Goal: Task Accomplishment & Management: Complete application form

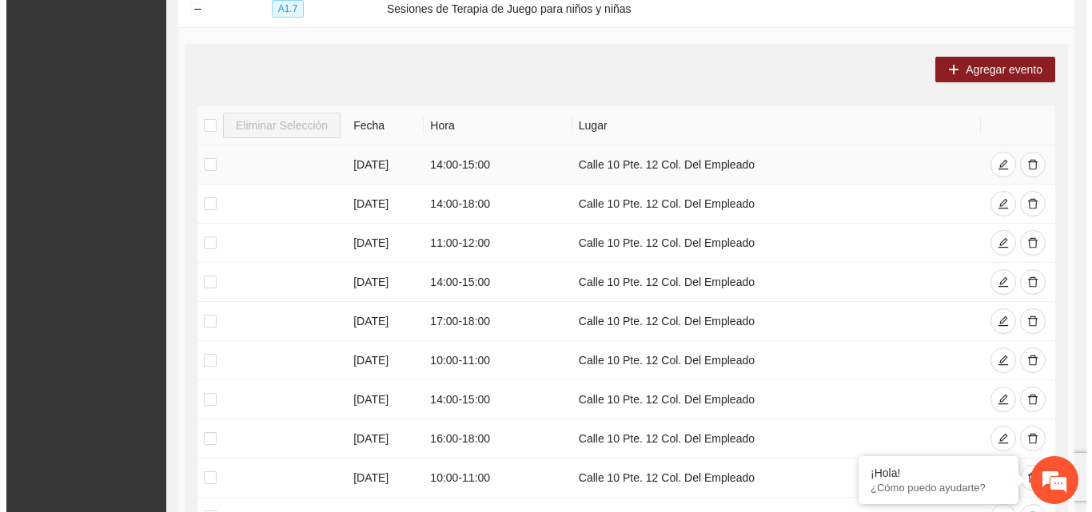
scroll to position [398, 0]
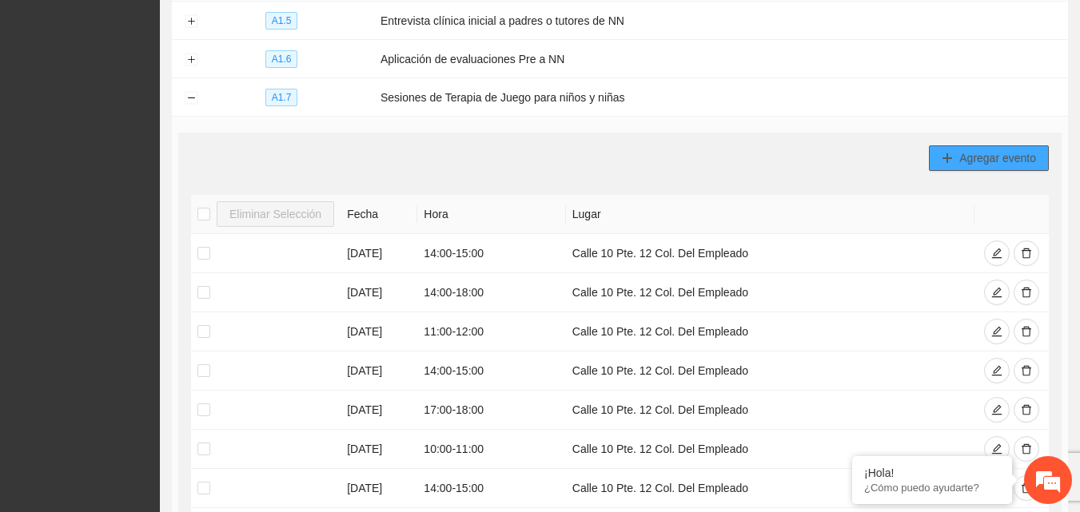
click at [990, 157] on span "Agregar evento" at bounding box center [997, 158] width 77 height 18
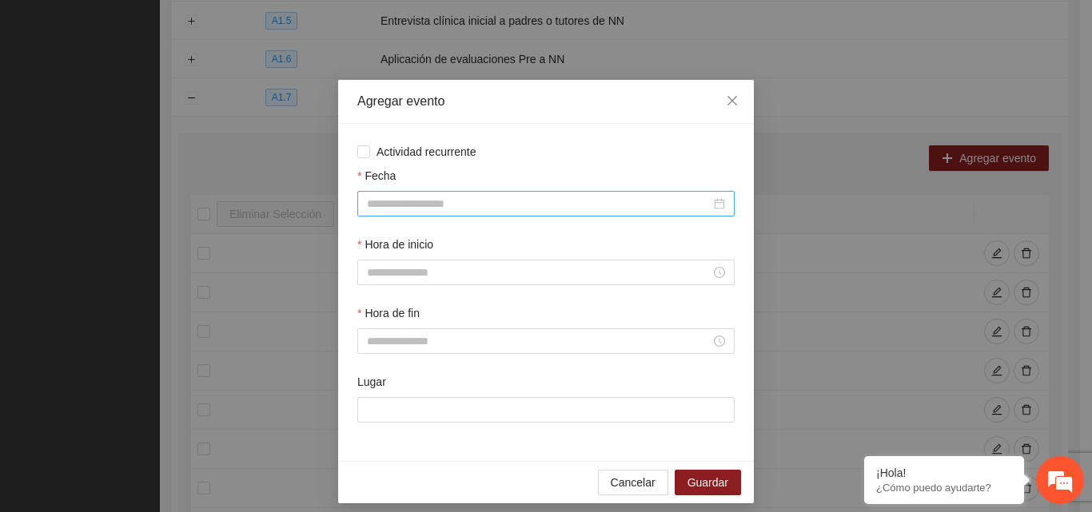
click at [419, 205] on input "Fecha" at bounding box center [539, 204] width 344 height 18
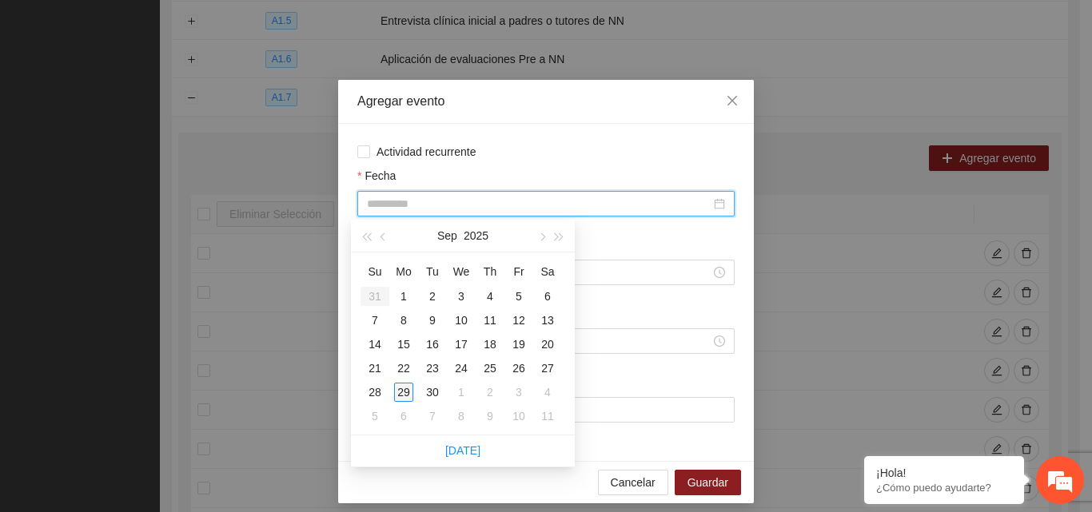
type input "**********"
click at [407, 393] on div "29" at bounding box center [403, 392] width 19 height 19
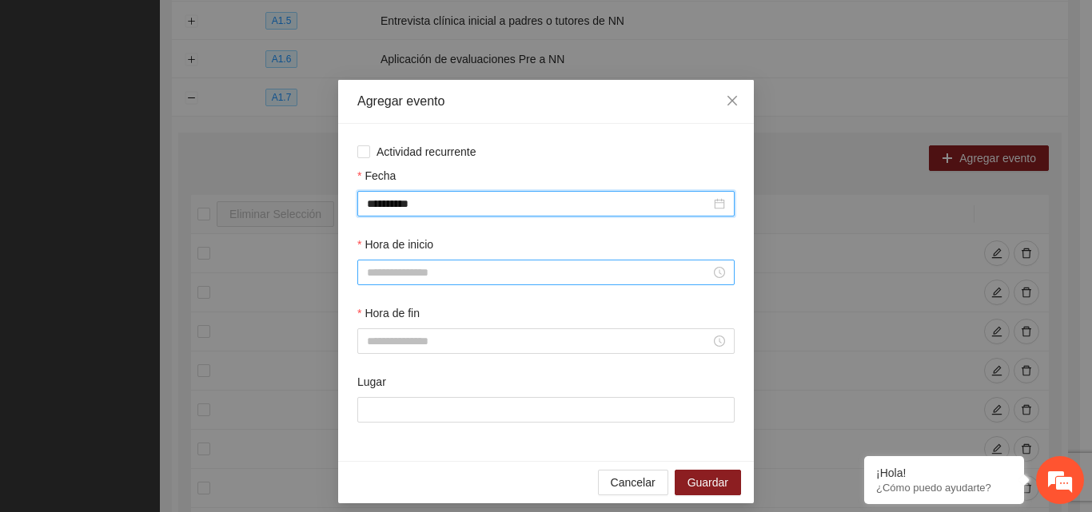
click at [385, 277] on input "Hora de inicio" at bounding box center [539, 273] width 344 height 18
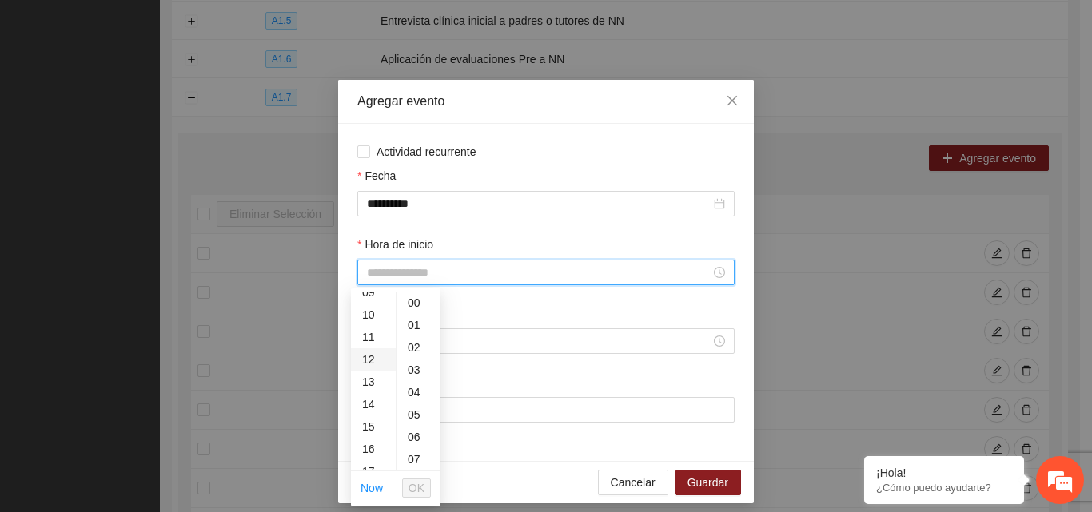
scroll to position [240, 0]
click at [368, 397] on div "15" at bounding box center [373, 399] width 45 height 22
type input "*****"
click at [428, 488] on button "OK" at bounding box center [416, 488] width 29 height 19
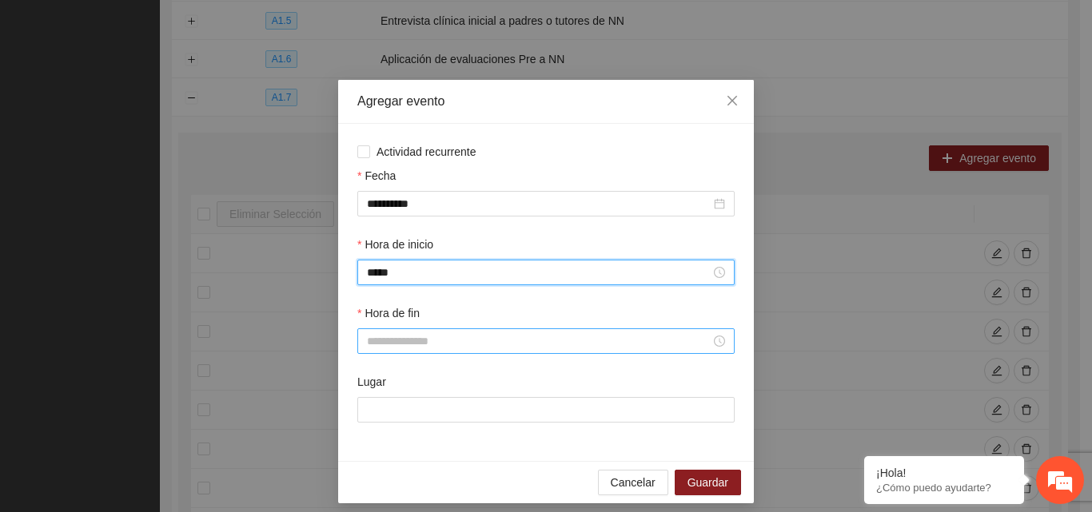
click at [452, 344] on input "Hora de fin" at bounding box center [539, 341] width 344 height 18
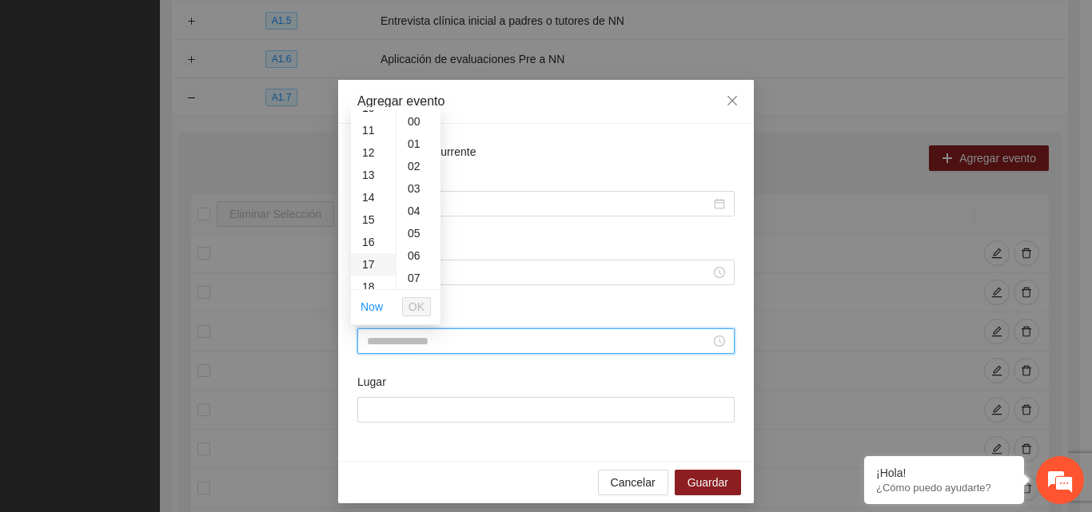
scroll to position [240, 0]
click at [373, 241] on div "16" at bounding box center [373, 240] width 45 height 22
type input "*****"
click at [420, 307] on span "OK" at bounding box center [416, 307] width 16 height 18
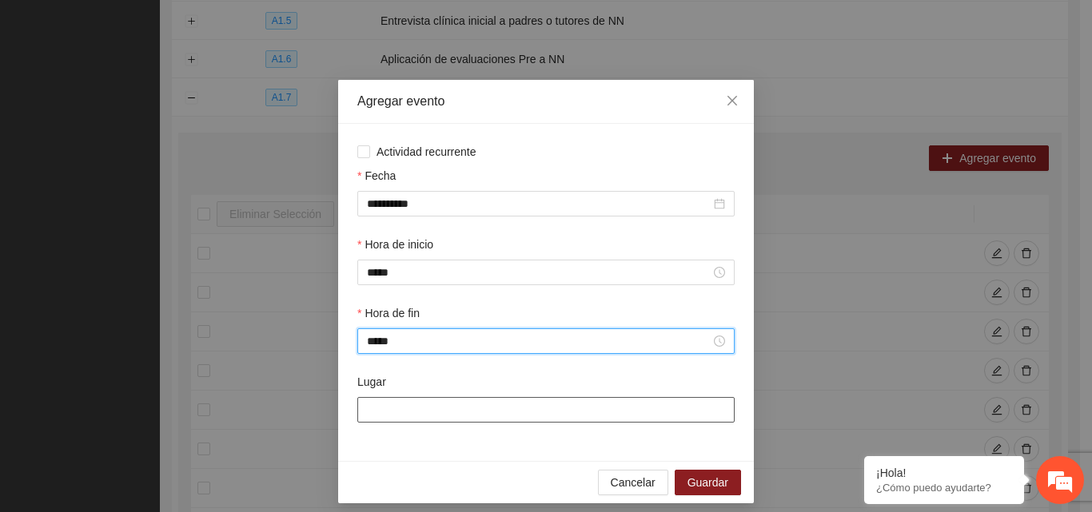
click at [408, 404] on input "Lugar" at bounding box center [545, 410] width 377 height 26
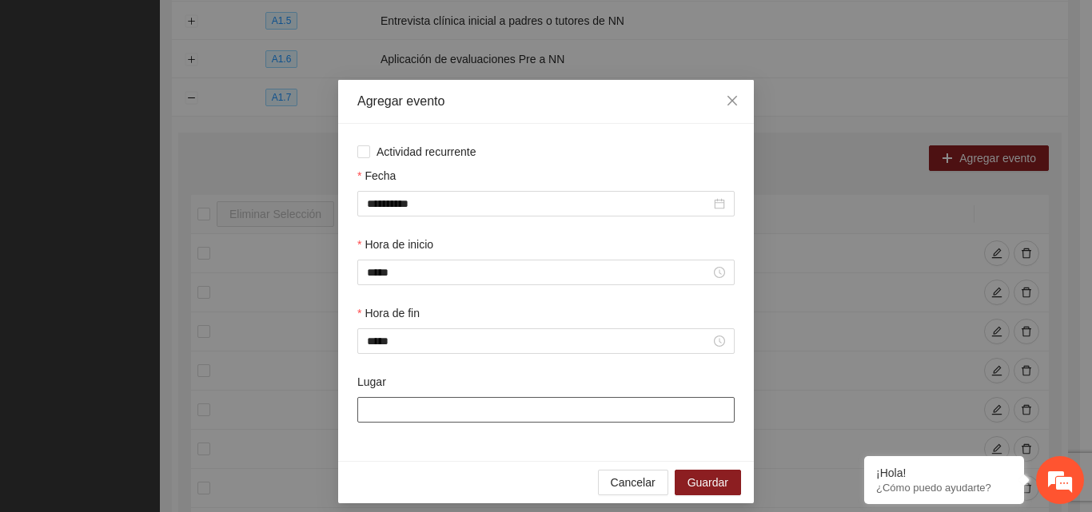
type input "**********"
click at [703, 483] on span "Guardar" at bounding box center [707, 483] width 41 height 18
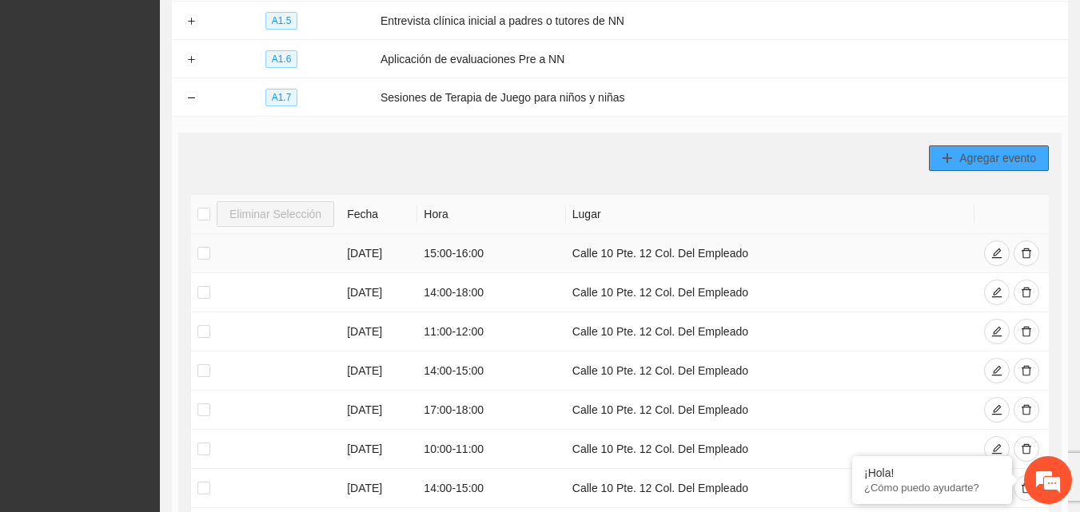
click at [974, 159] on span "Agregar evento" at bounding box center [997, 158] width 77 height 18
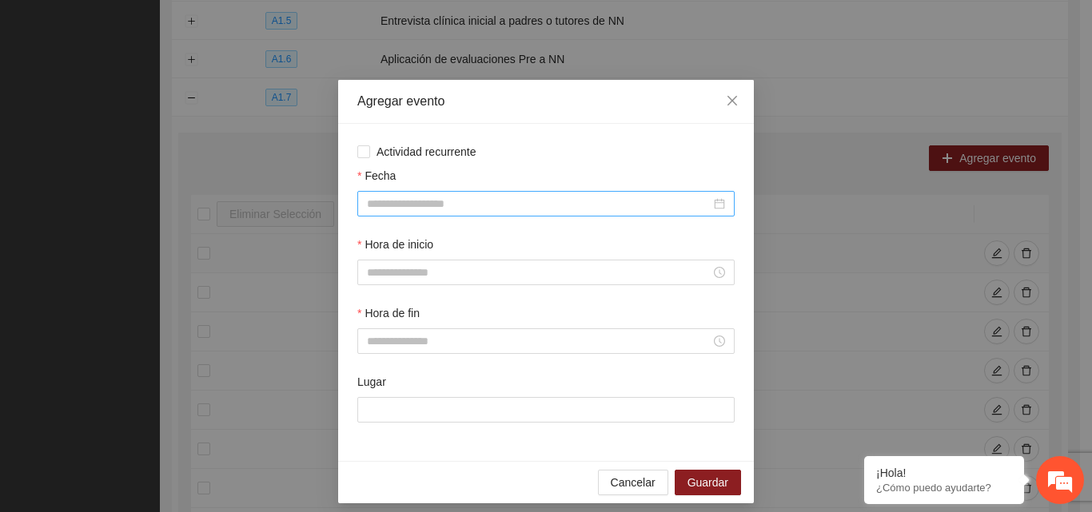
click at [404, 210] on input "Fecha" at bounding box center [539, 204] width 344 height 18
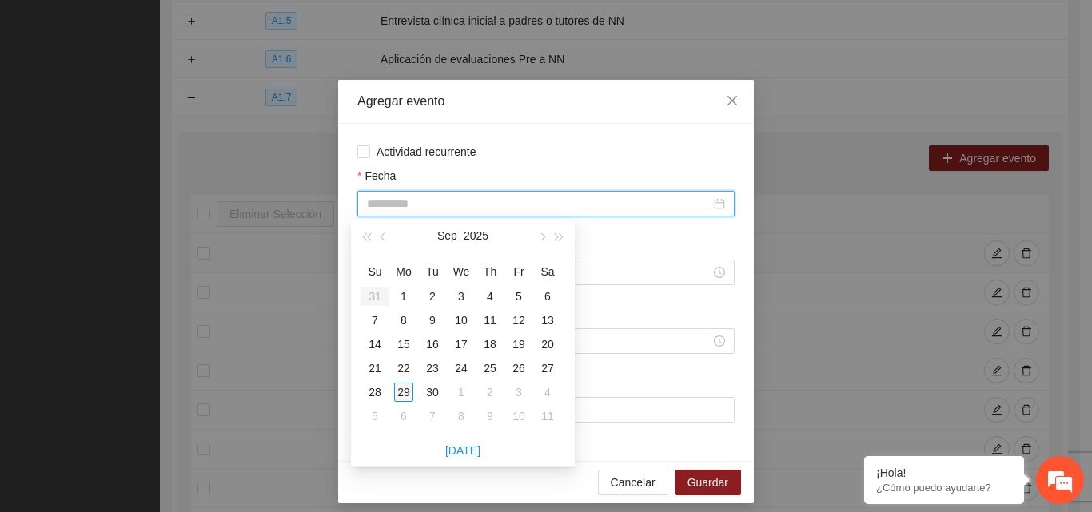
type input "**********"
click at [406, 393] on div "29" at bounding box center [403, 392] width 19 height 19
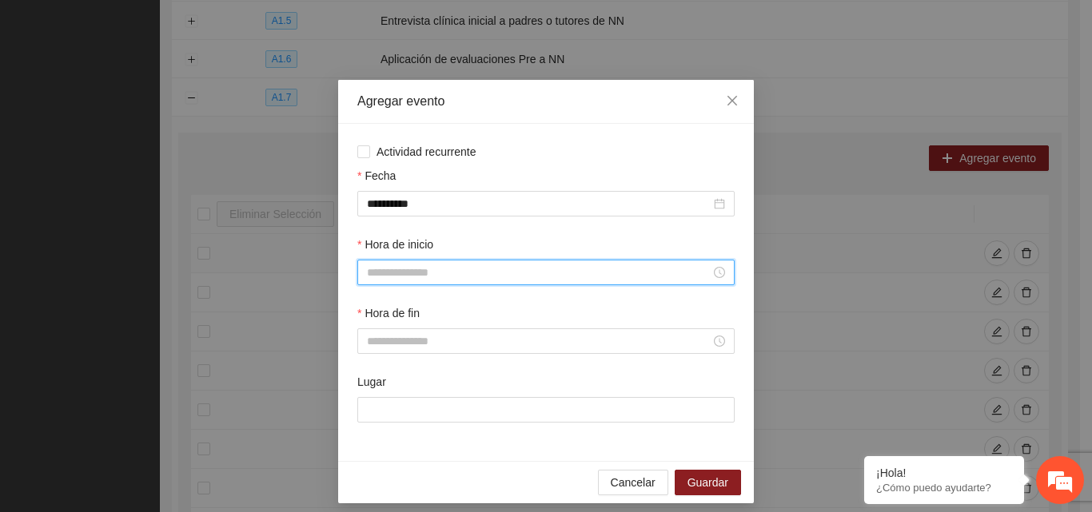
click at [404, 273] on input "Hora de inicio" at bounding box center [539, 273] width 344 height 18
click at [371, 422] on div "16" at bounding box center [373, 421] width 45 height 22
type input "*****"
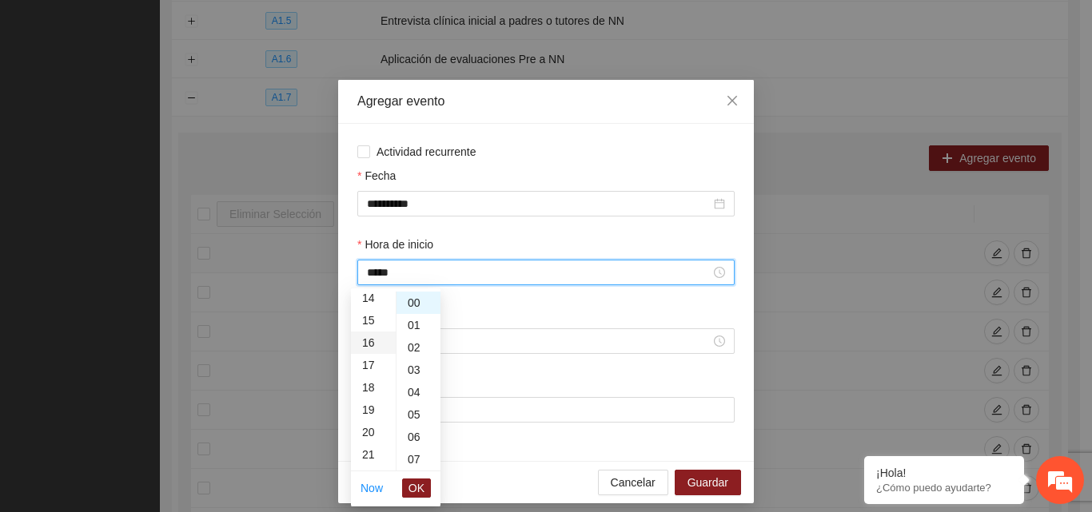
scroll to position [358, 0]
click at [414, 490] on span "OK" at bounding box center [416, 488] width 16 height 18
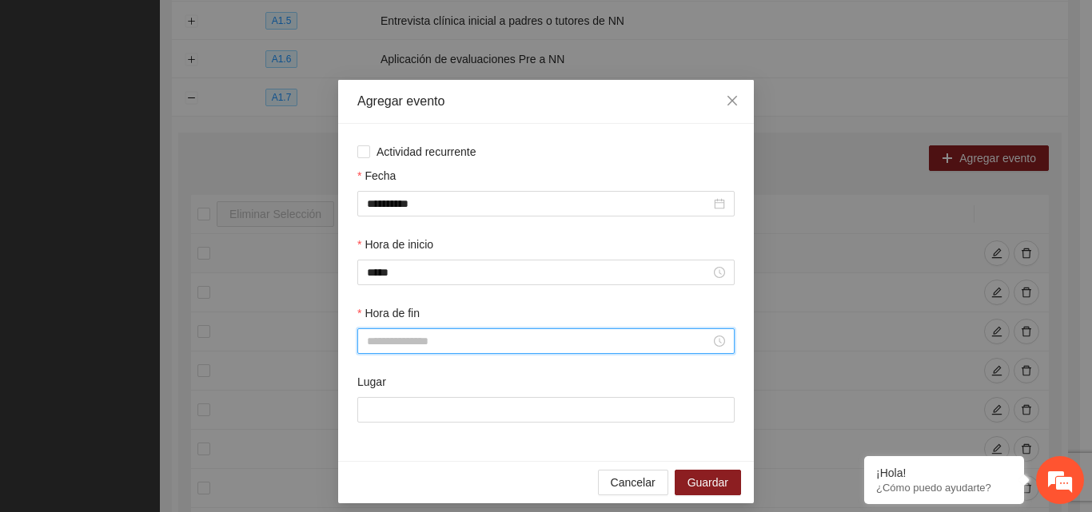
click at [408, 341] on input "Hora de fin" at bounding box center [539, 341] width 344 height 18
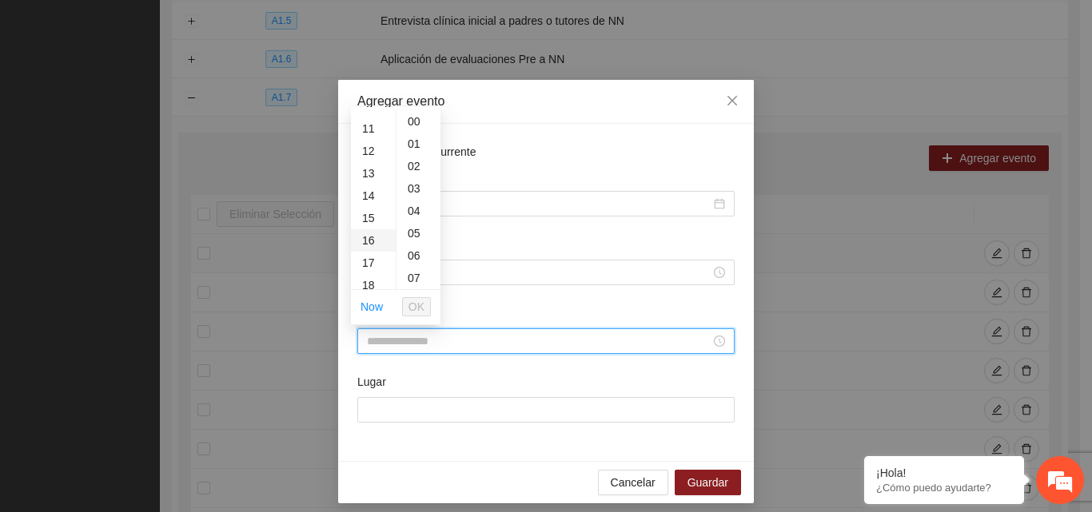
scroll to position [240, 0]
click at [369, 269] on div "17" at bounding box center [373, 262] width 45 height 22
type input "*****"
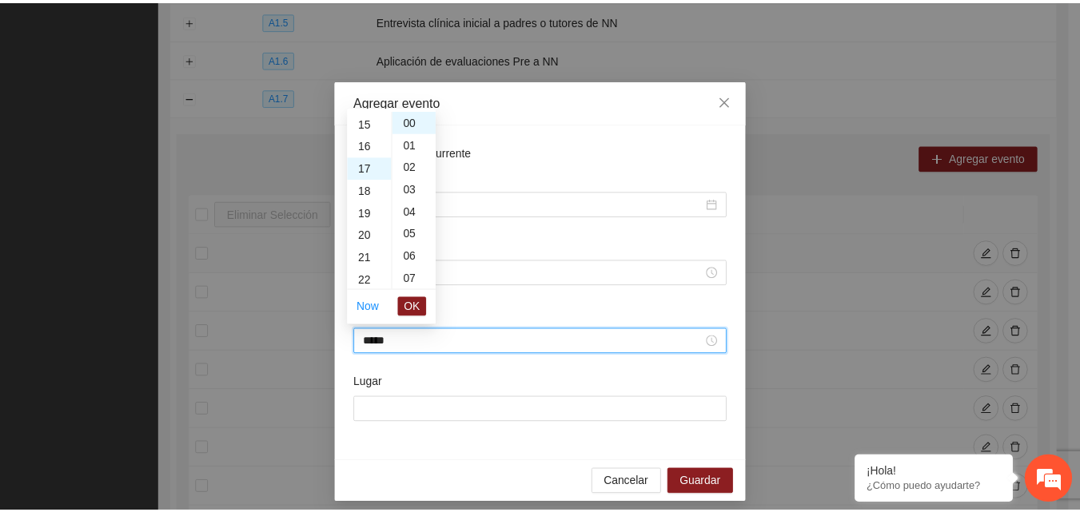
scroll to position [380, 0]
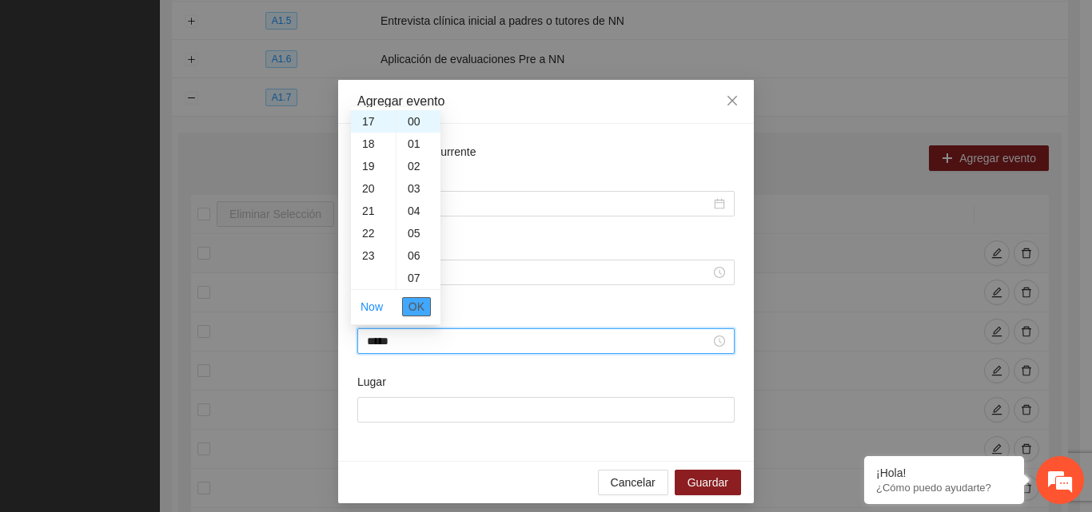
click at [415, 308] on span "OK" at bounding box center [416, 307] width 16 height 18
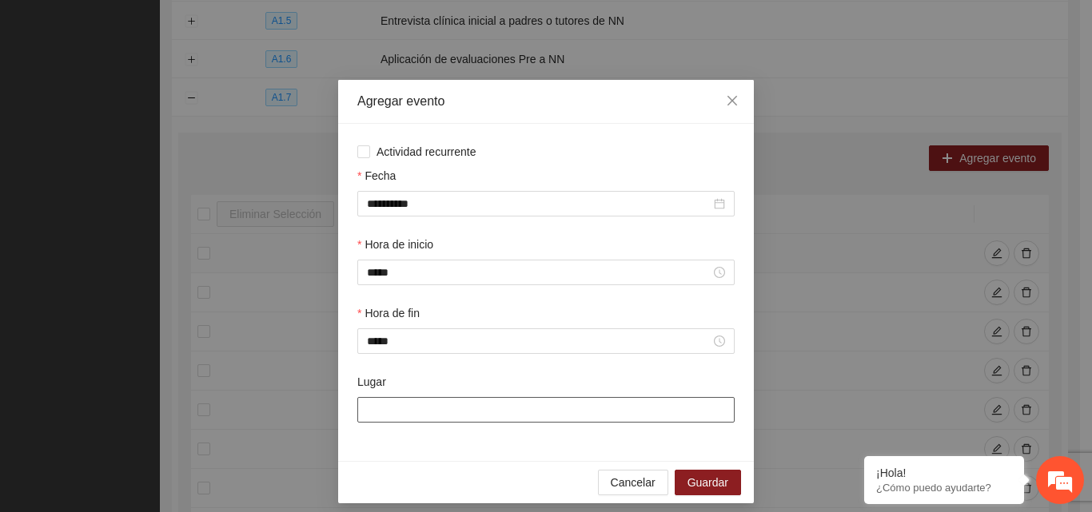
click at [424, 411] on input "Lugar" at bounding box center [545, 410] width 377 height 26
type input "**********"
click at [695, 486] on span "Guardar" at bounding box center [707, 483] width 41 height 18
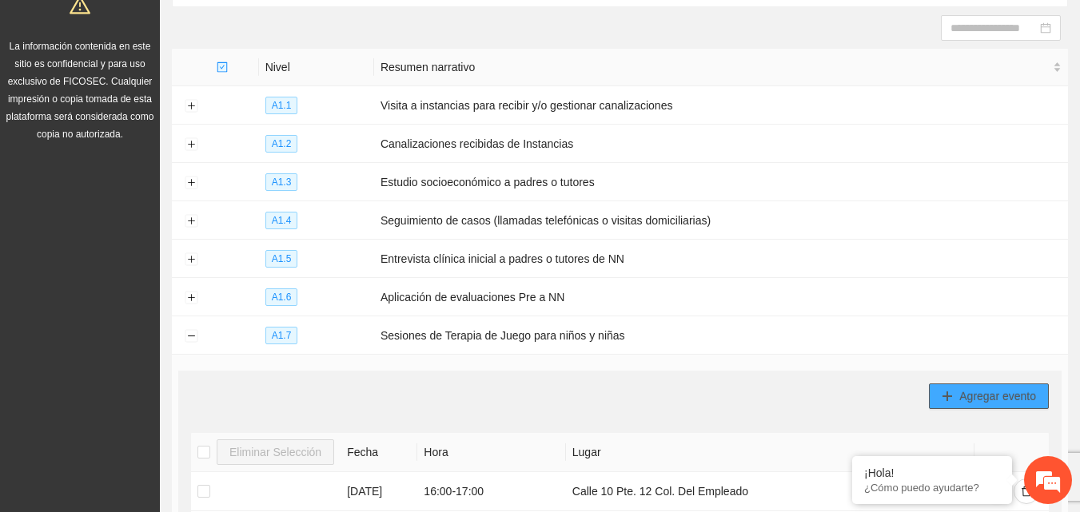
scroll to position [0, 0]
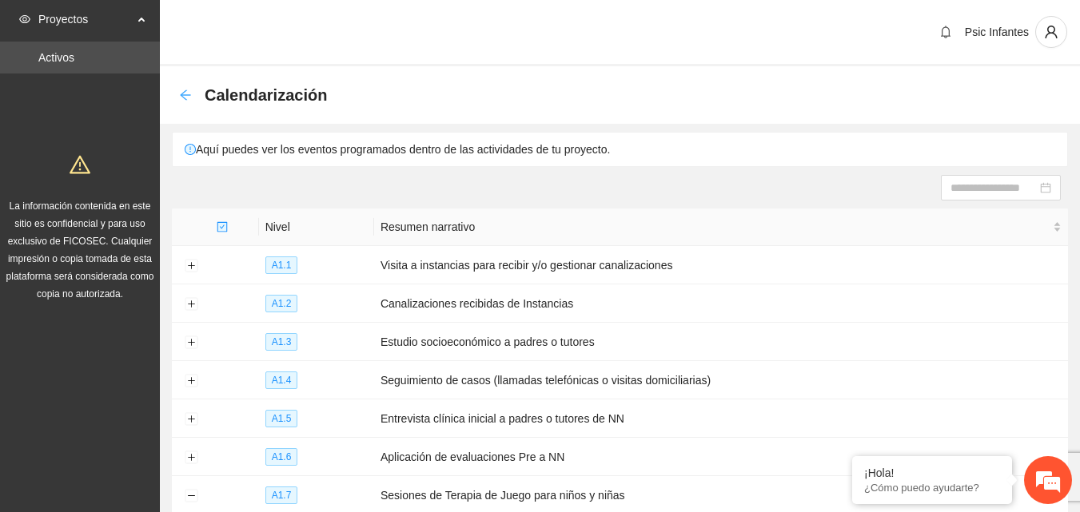
click at [187, 96] on icon "arrow-left" at bounding box center [185, 95] width 13 height 13
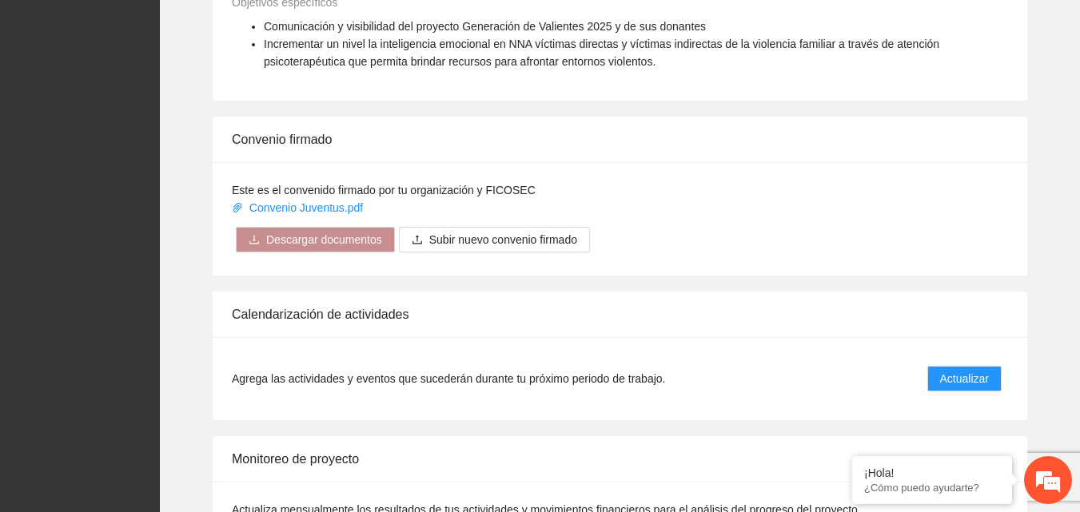
scroll to position [1279, 0]
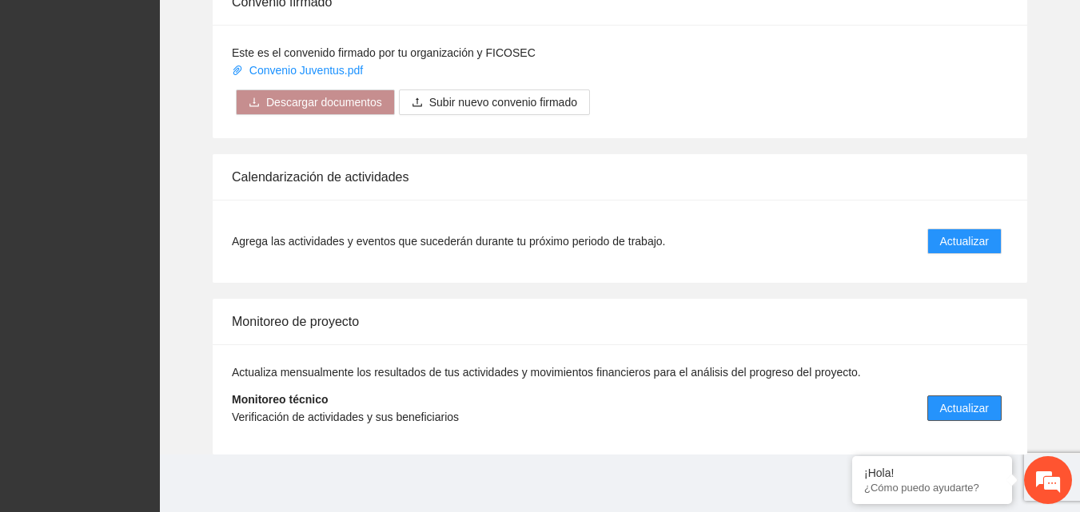
click at [954, 407] on span "Actualizar" at bounding box center [964, 409] width 49 height 18
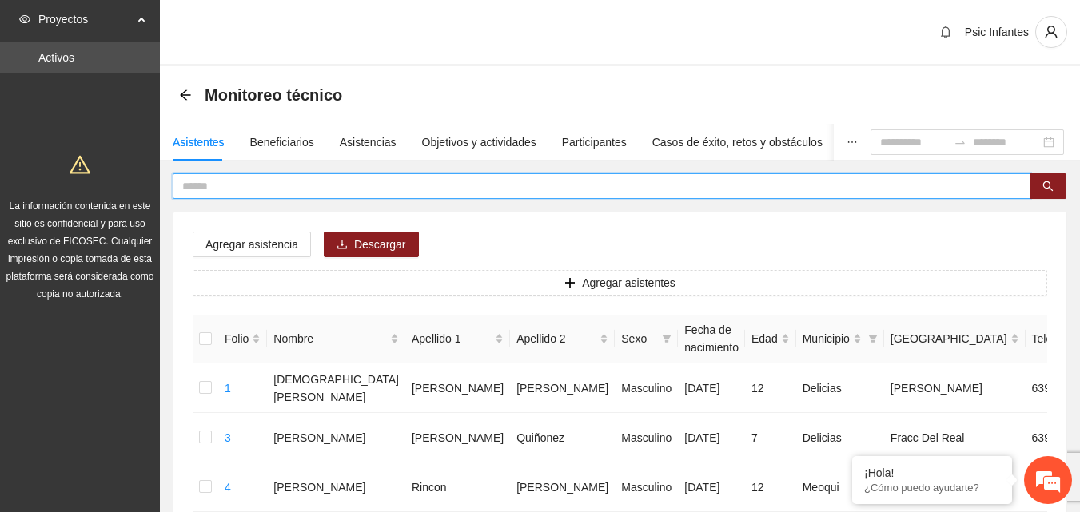
click at [256, 187] on input "text" at bounding box center [594, 186] width 825 height 18
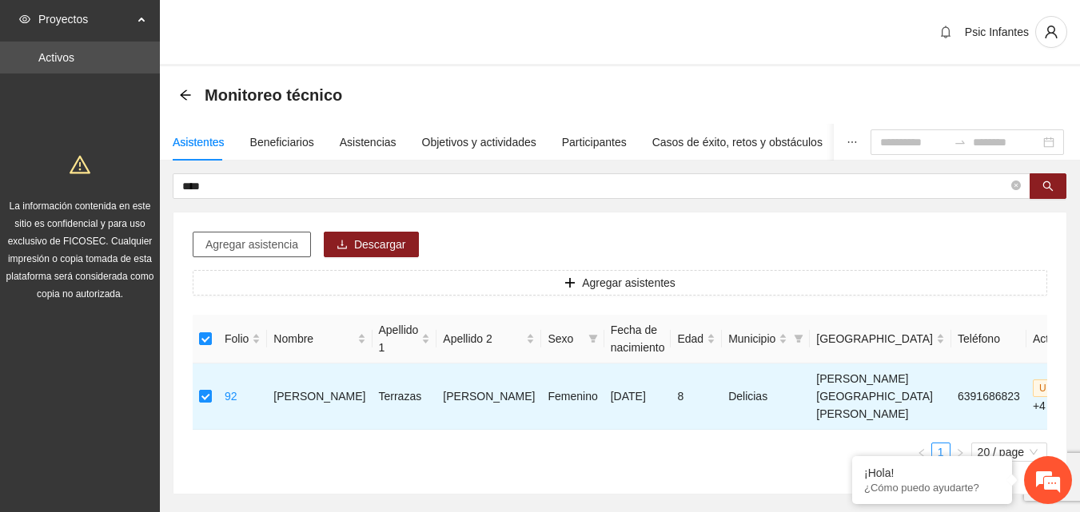
click at [237, 233] on button "Agregar asistencia" at bounding box center [252, 245] width 118 height 26
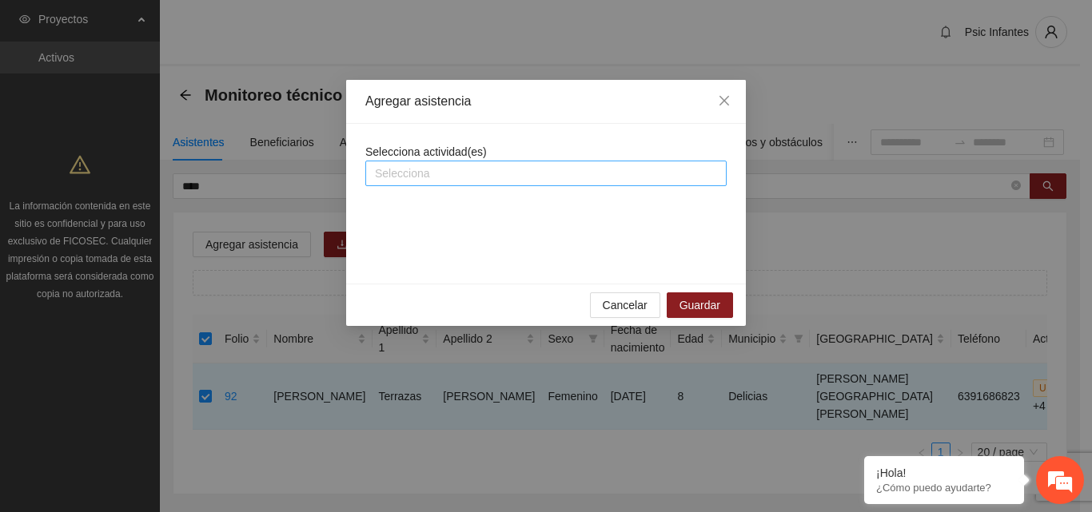
click at [403, 173] on div at bounding box center [545, 173] width 353 height 19
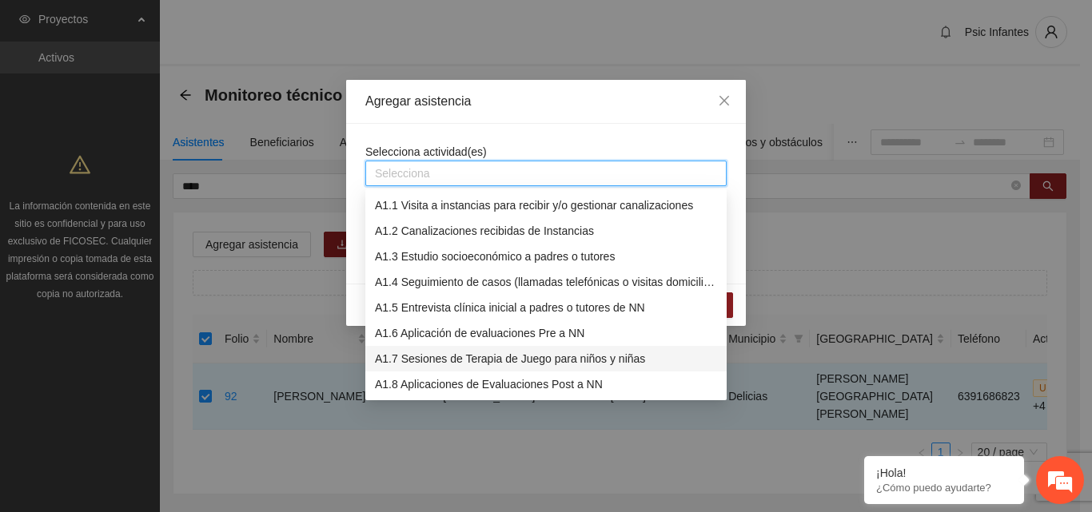
click at [478, 364] on div "A1.7 Sesiones de Terapia de Juego para niños y niñas" at bounding box center [546, 359] width 342 height 18
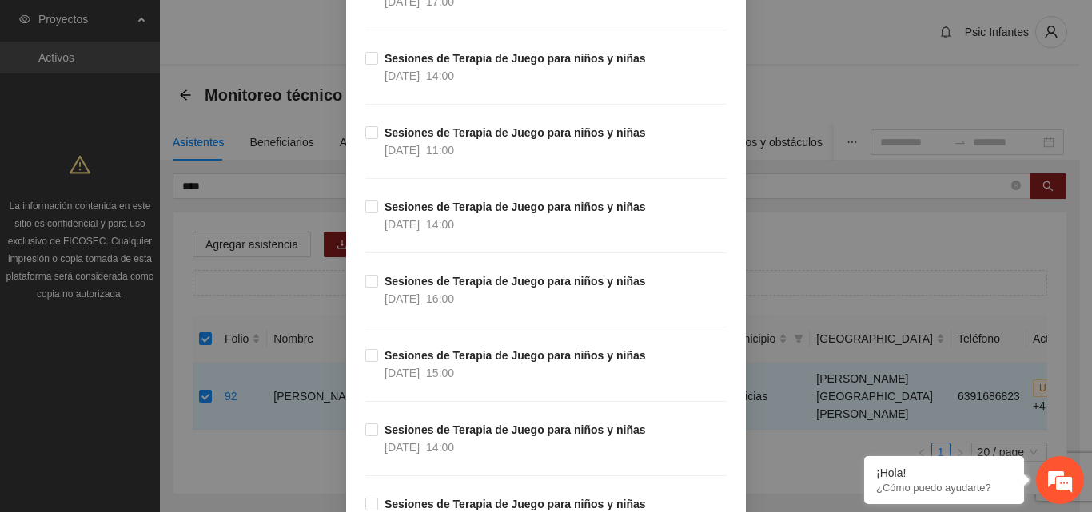
scroll to position [639, 0]
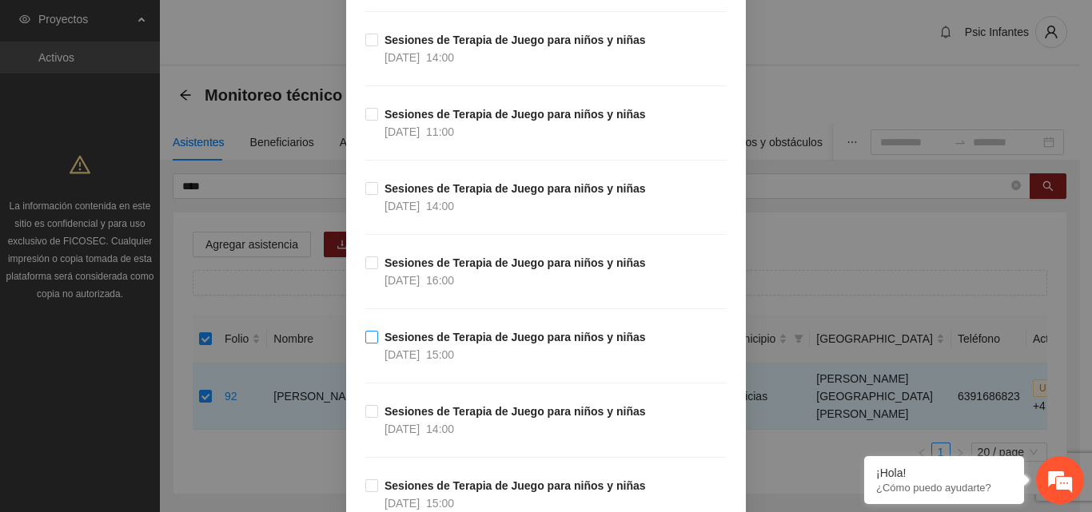
click at [384, 342] on strong "Sesiones de Terapia de Juego para niños y niñas" at bounding box center [514, 337] width 261 height 13
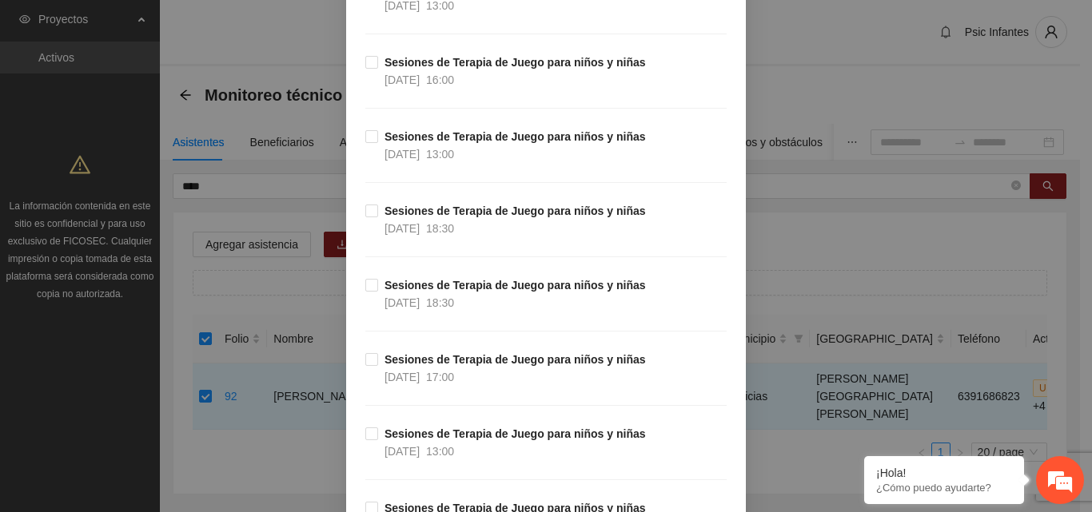
scroll to position [14844, 0]
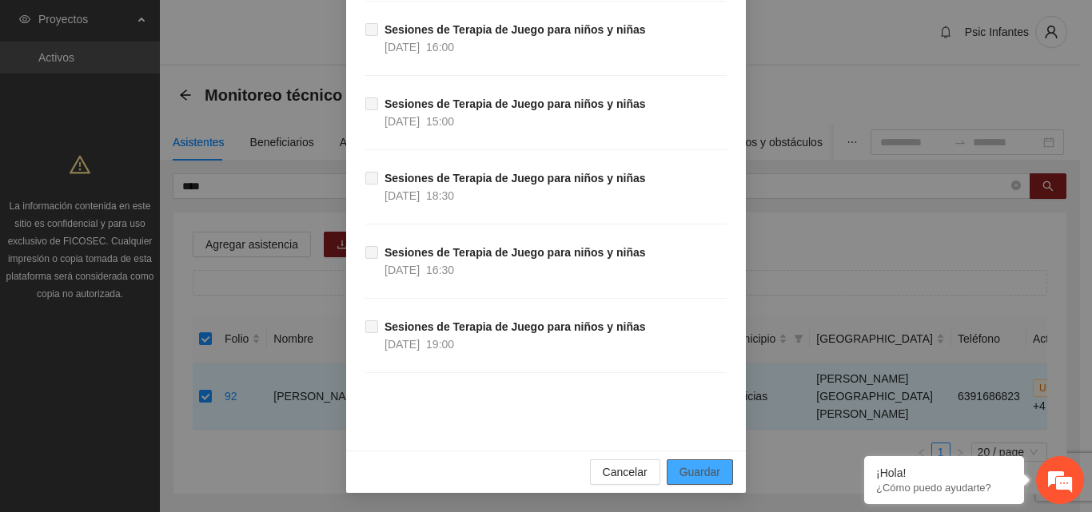
click at [688, 479] on span "Guardar" at bounding box center [699, 472] width 41 height 18
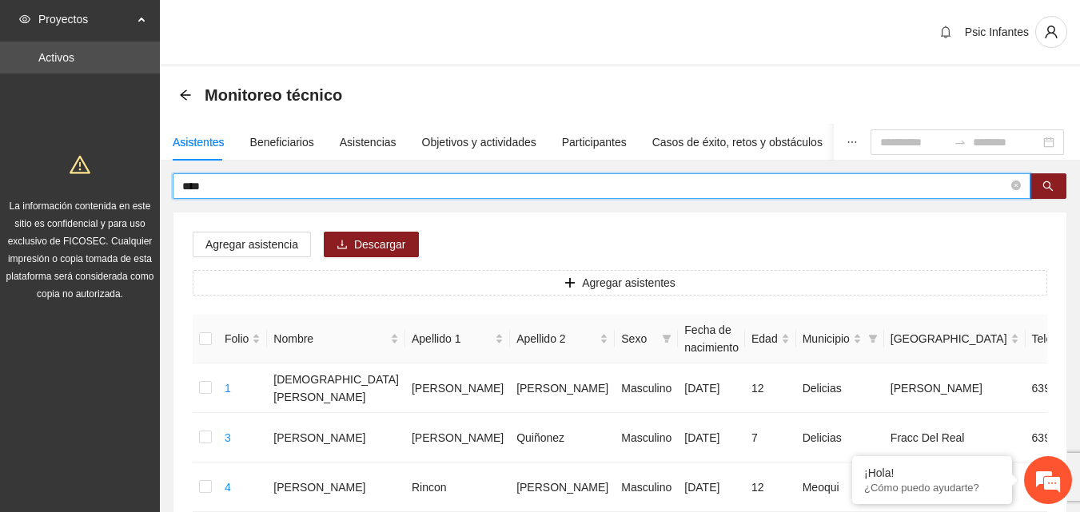
drag, startPoint x: 258, startPoint y: 183, endPoint x: 159, endPoint y: 176, distance: 99.4
type input "**********"
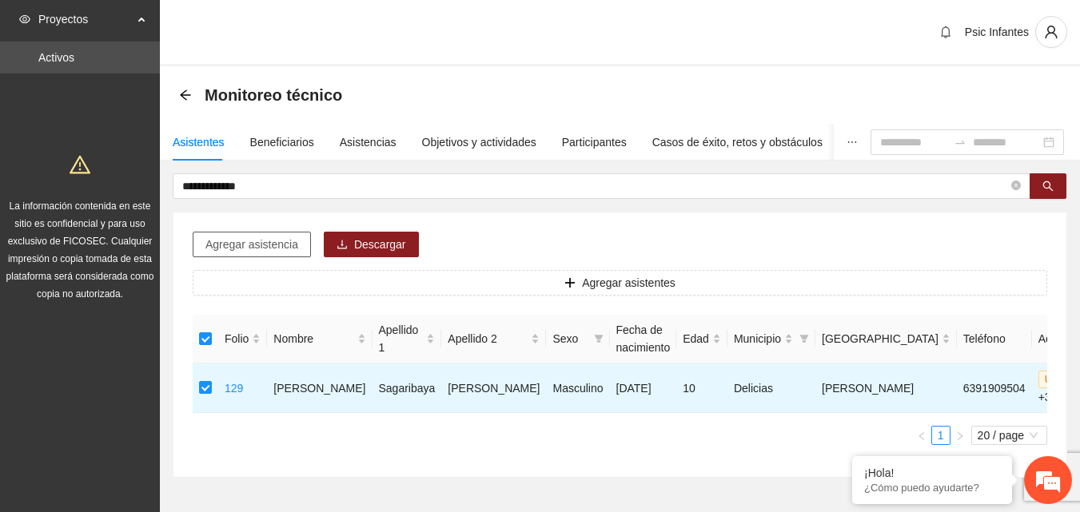
click at [238, 240] on span "Agregar asistencia" at bounding box center [251, 245] width 93 height 18
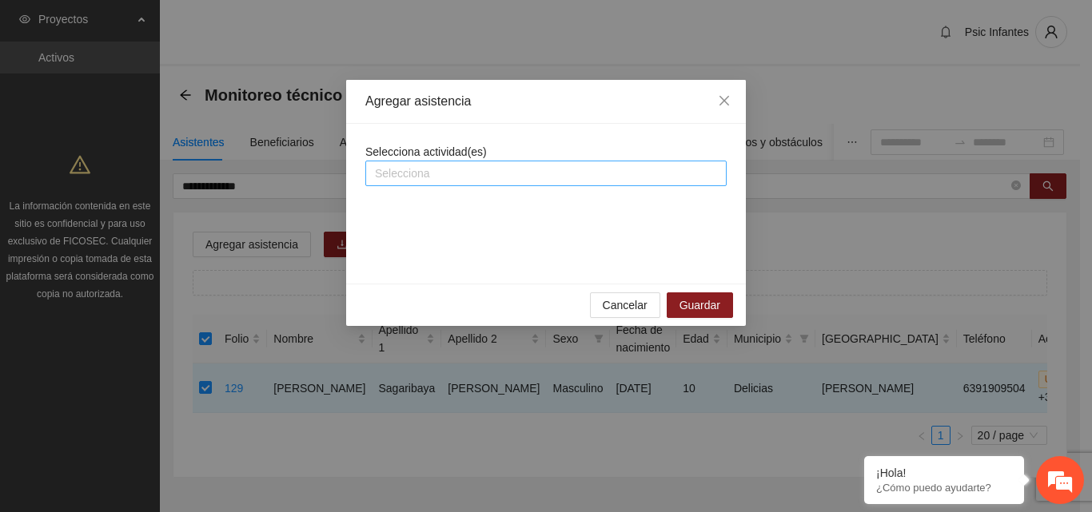
click at [453, 173] on div at bounding box center [545, 173] width 353 height 19
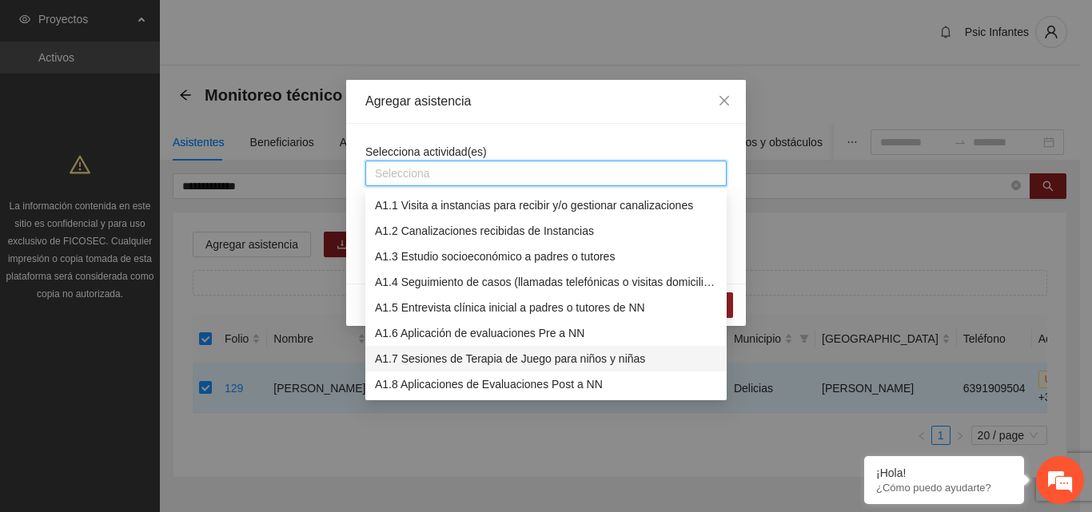
click at [421, 358] on div "A1.7 Sesiones de Terapia de Juego para niños y niñas" at bounding box center [546, 359] width 342 height 18
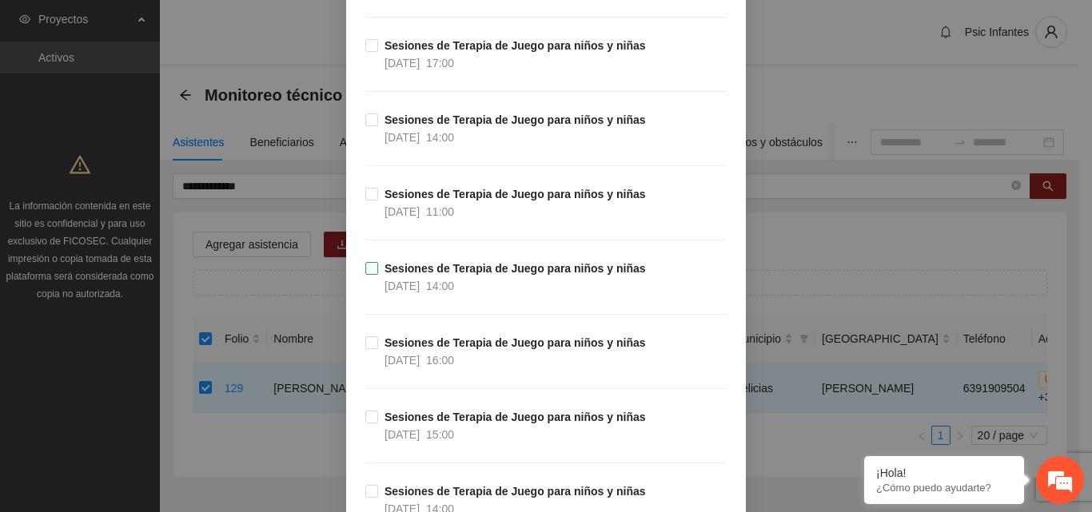
scroll to position [639, 0]
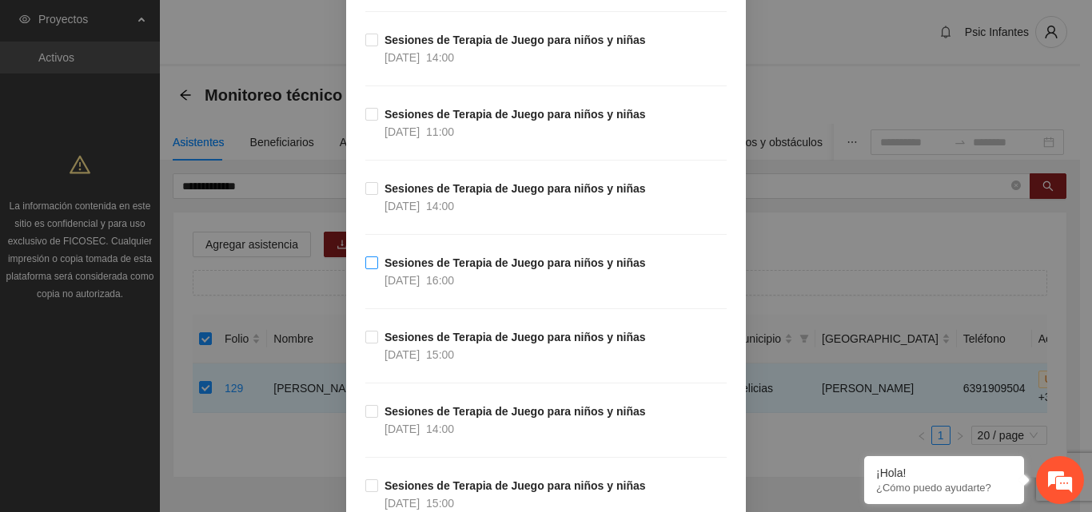
click at [378, 271] on span "Sesiones de Terapia de Juego para niños y niñas [DATE] 16:00" at bounding box center [515, 271] width 274 height 35
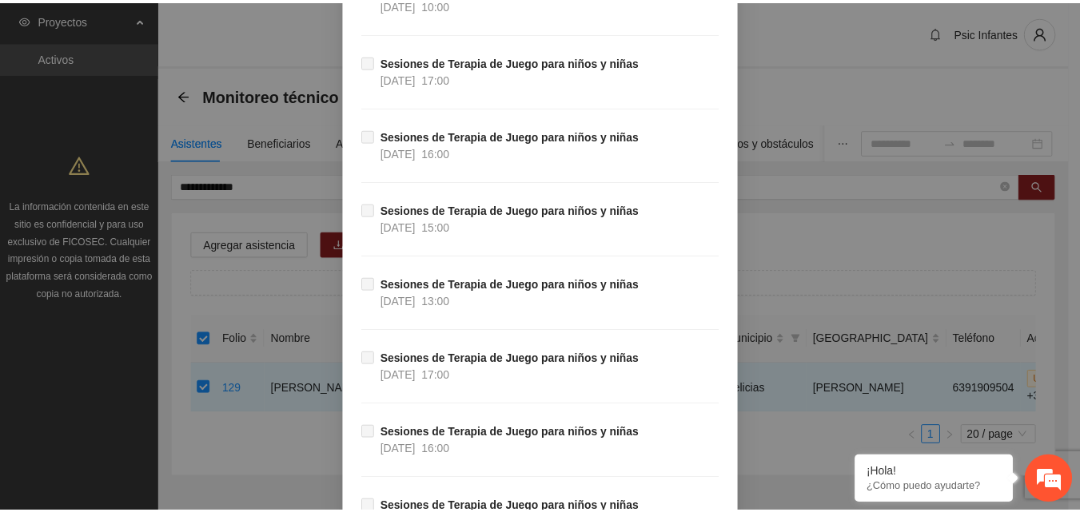
scroll to position [14844, 0]
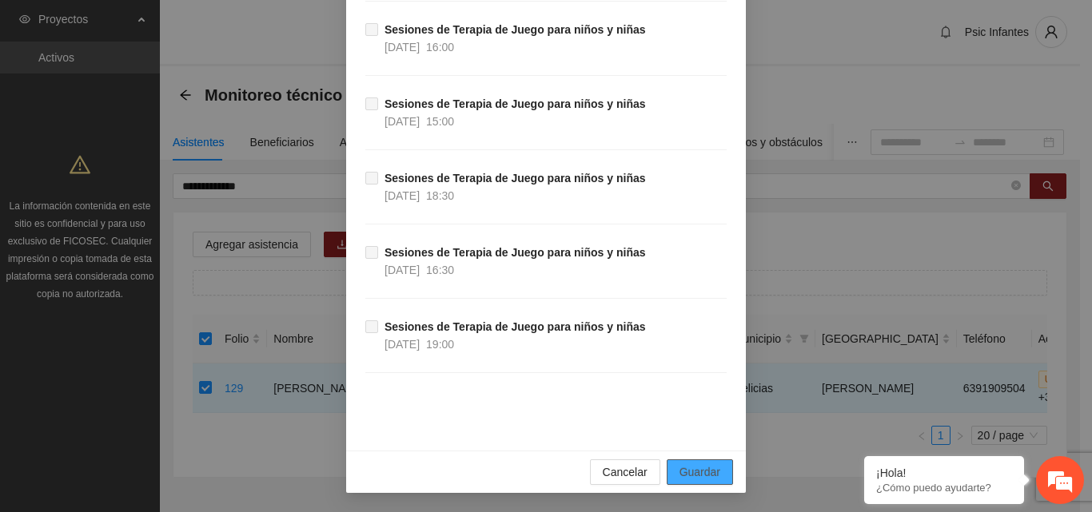
click at [701, 472] on span "Guardar" at bounding box center [699, 472] width 41 height 18
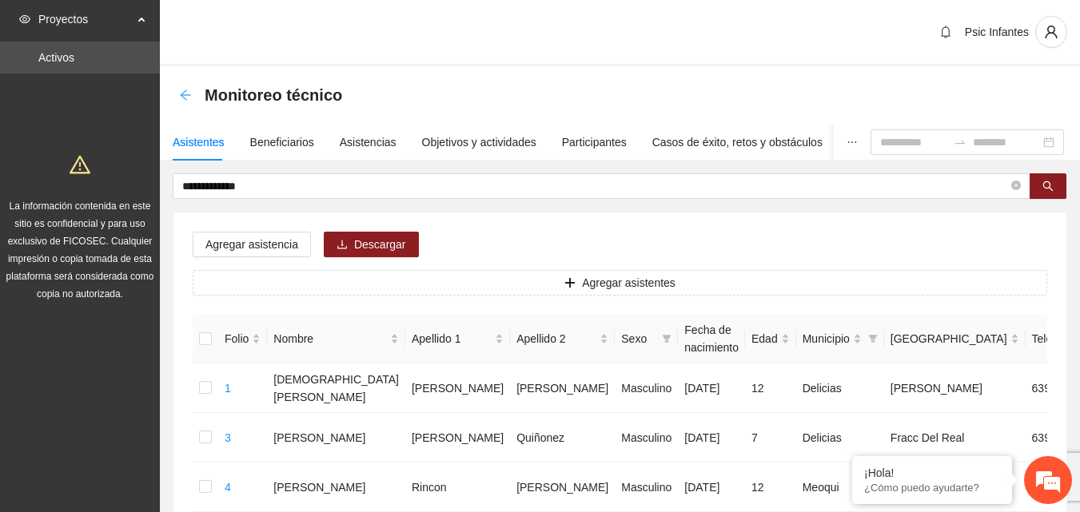
click at [187, 93] on icon "arrow-left" at bounding box center [185, 95] width 13 height 13
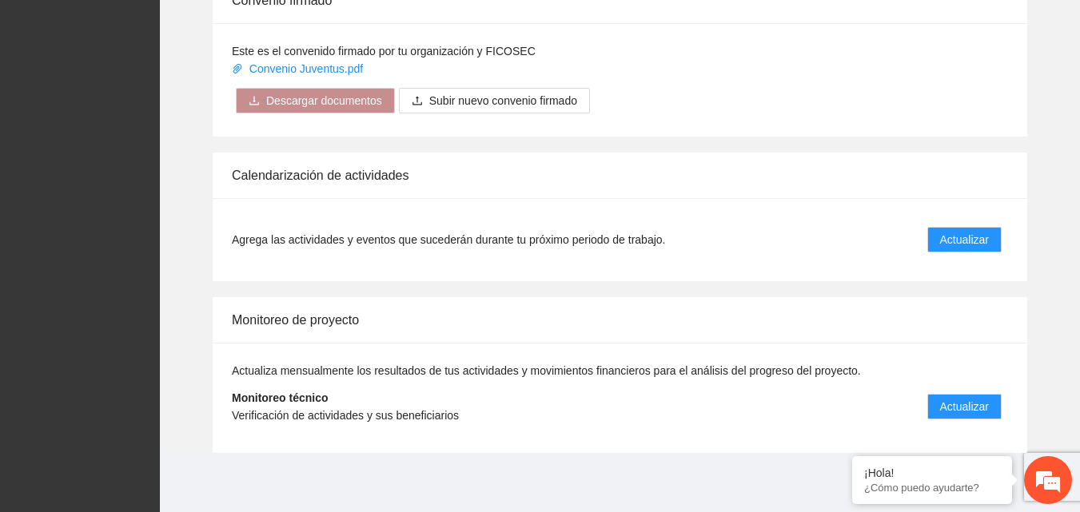
scroll to position [1282, 0]
click at [963, 237] on span "Actualizar" at bounding box center [964, 238] width 49 height 18
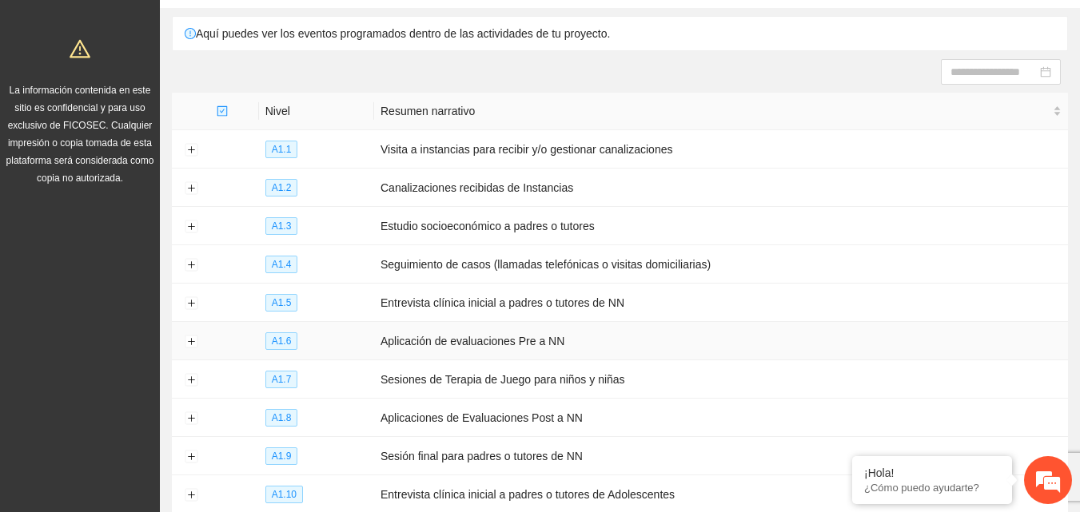
scroll to position [238, 0]
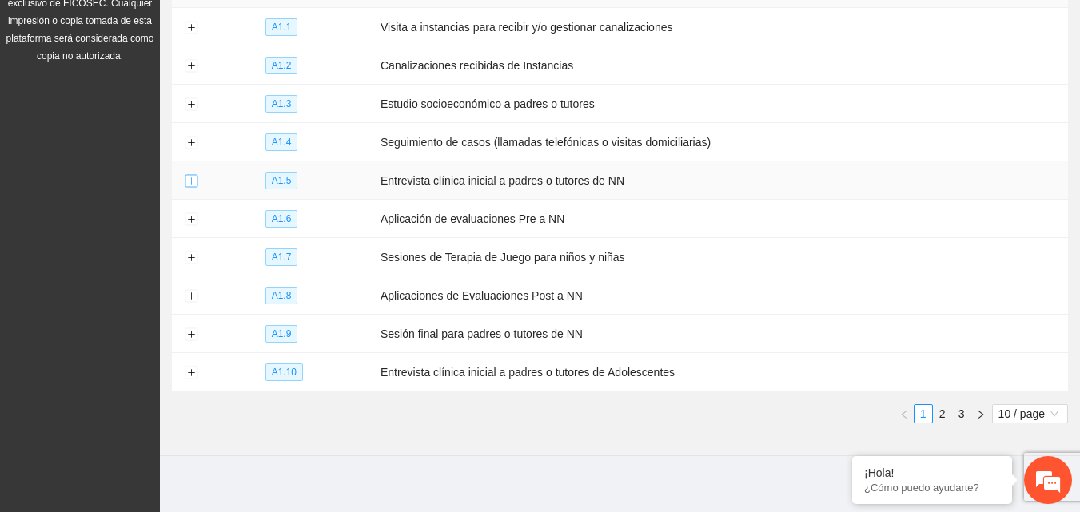
click at [193, 176] on button "Expand row" at bounding box center [191, 181] width 13 height 13
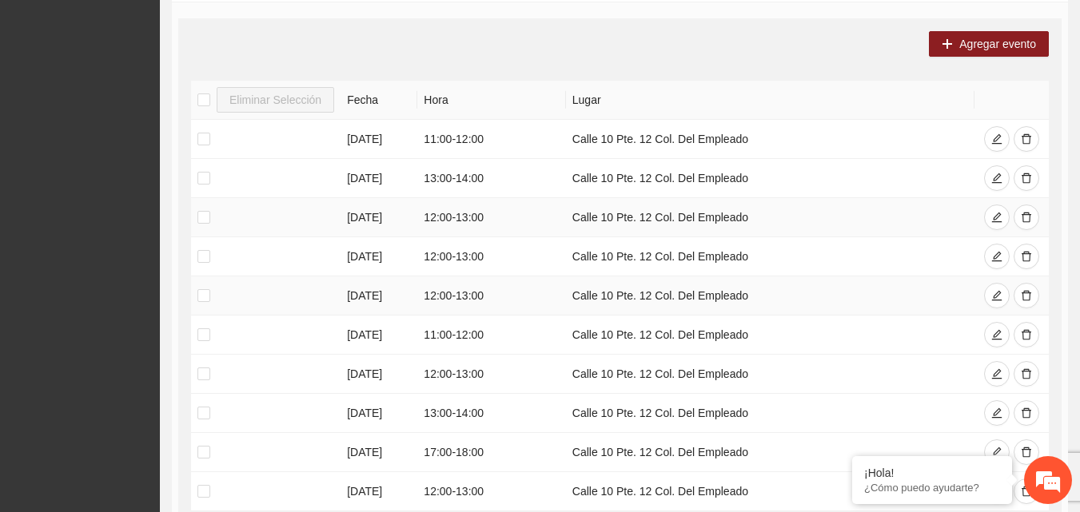
scroll to position [478, 0]
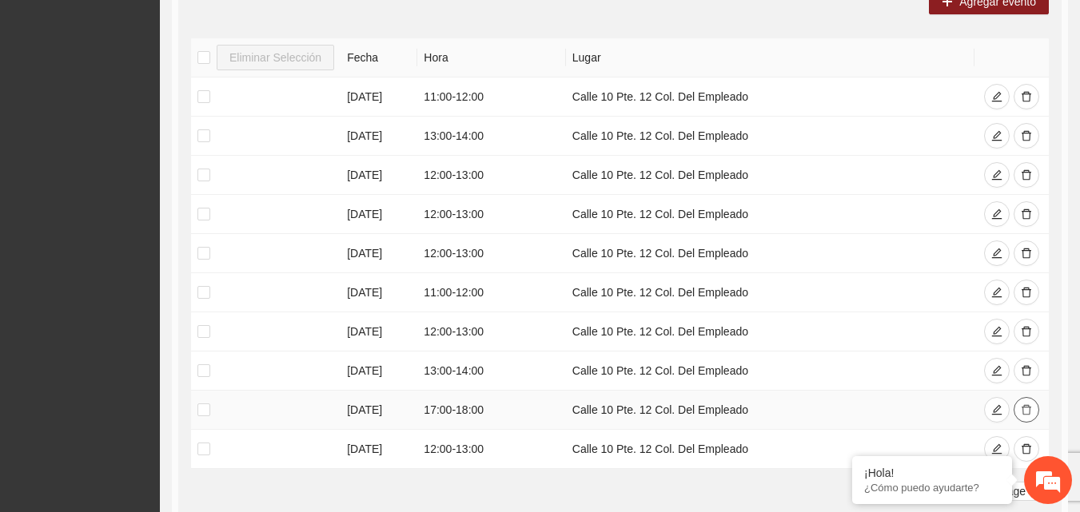
click at [1027, 410] on icon "delete" at bounding box center [1026, 410] width 10 height 10
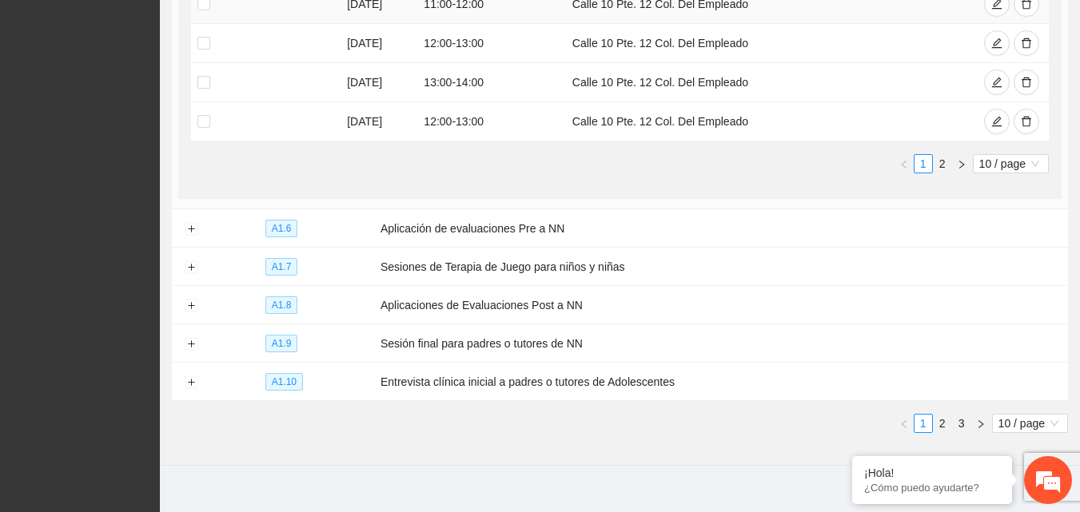
scroll to position [776, 0]
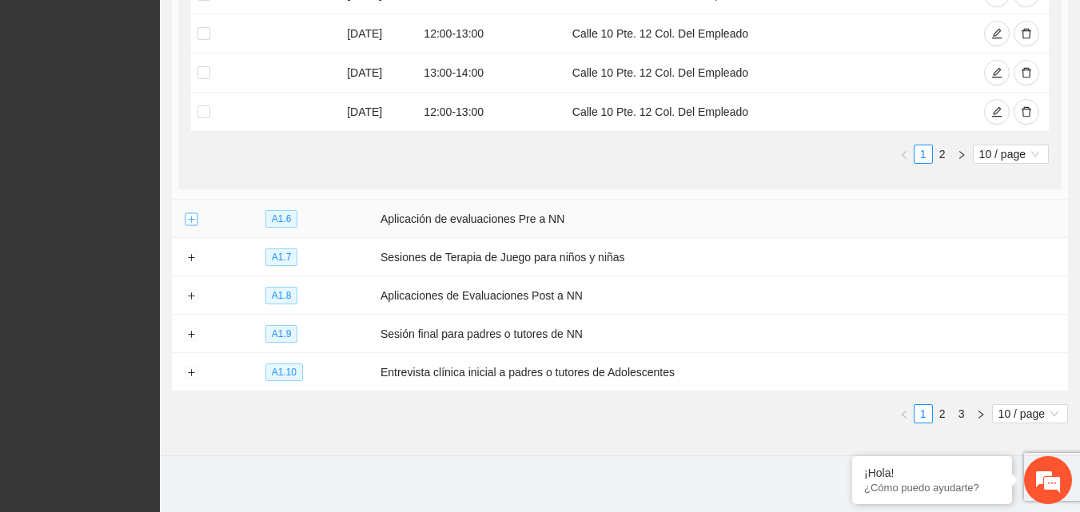
click at [185, 219] on button "Expand row" at bounding box center [191, 219] width 13 height 13
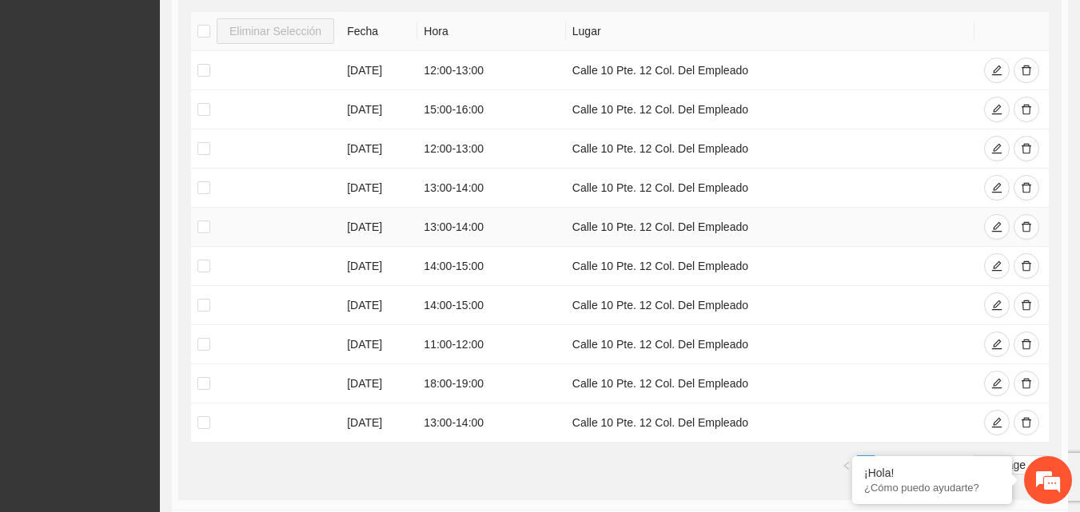
scroll to position [1096, 0]
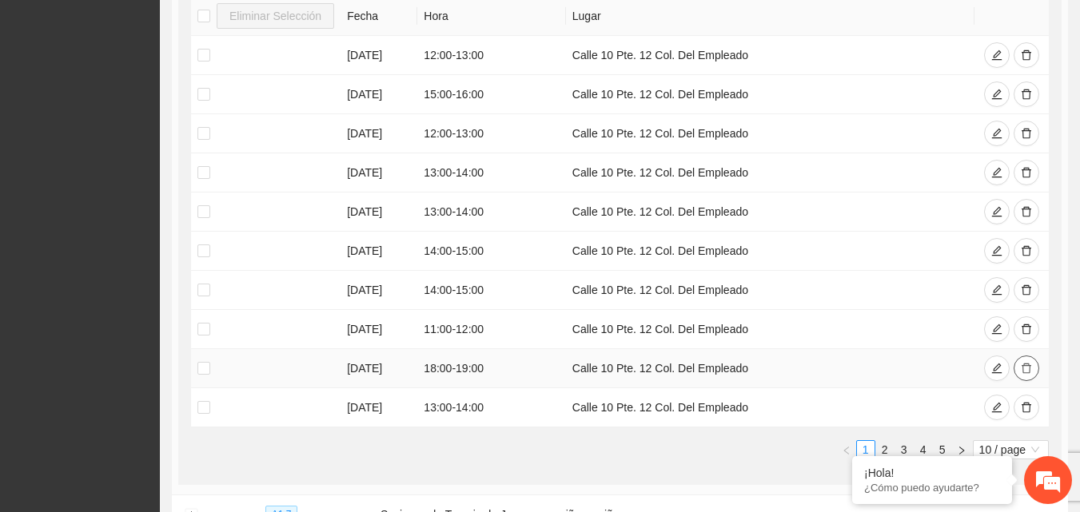
click at [1028, 368] on icon "delete" at bounding box center [1026, 369] width 10 height 10
